Goal: Task Accomplishment & Management: Manage account settings

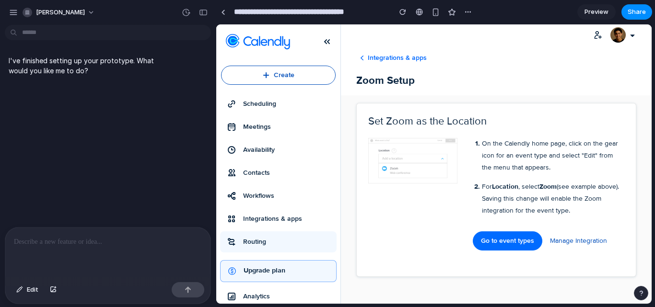
scroll to position [59, 0]
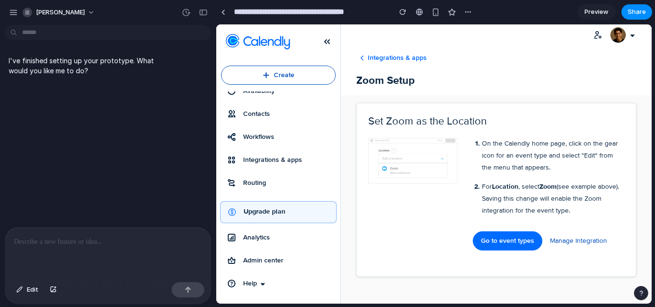
click at [316, 216] on button "Upgrade plan" at bounding box center [278, 212] width 116 height 22
click at [304, 237] on span "Analytics" at bounding box center [288, 238] width 90 height 10
click at [284, 262] on span "Admin center" at bounding box center [288, 261] width 90 height 10
click at [261, 287] on icon "button" at bounding box center [263, 284] width 8 height 8
click at [291, 153] on link "Integrations & apps" at bounding box center [278, 160] width 116 height 21
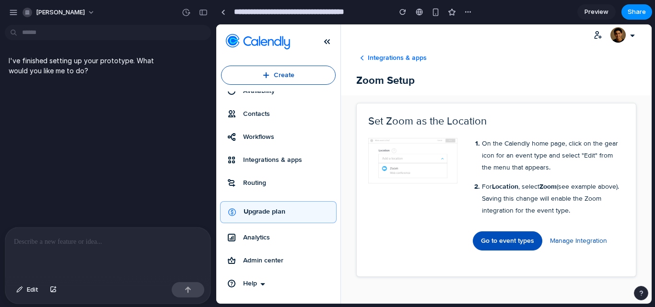
click at [490, 235] on link "Go to event types" at bounding box center [508, 241] width 70 height 19
click at [40, 293] on button "Edit" at bounding box center [28, 289] width 32 height 15
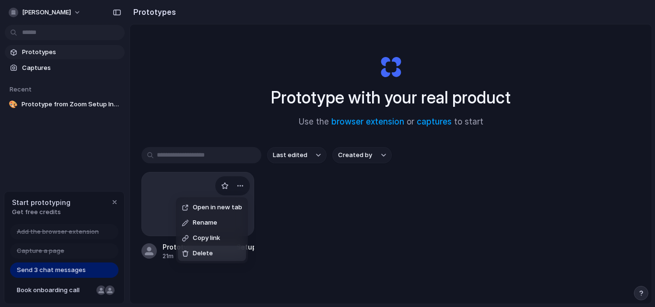
click at [231, 260] on li "Delete" at bounding box center [212, 253] width 68 height 15
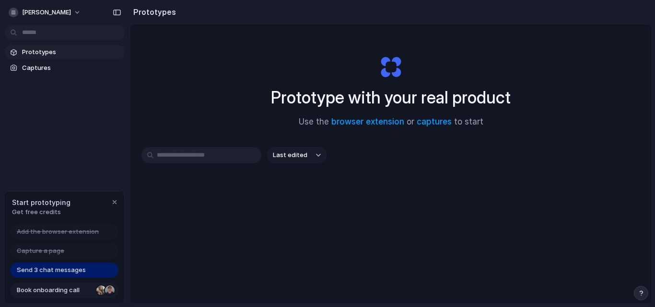
click at [75, 293] on span "Book onboarding call" at bounding box center [55, 291] width 76 height 10
